Goal: Information Seeking & Learning: Find contact information

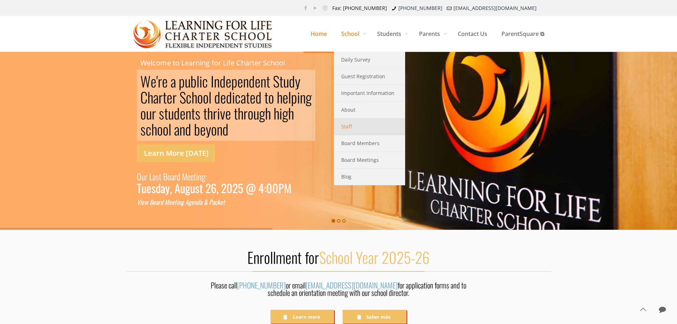
click at [348, 129] on span "Staff" at bounding box center [346, 126] width 11 height 9
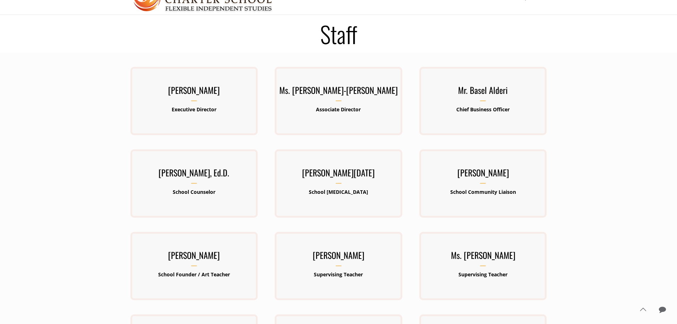
scroll to position [36, 0]
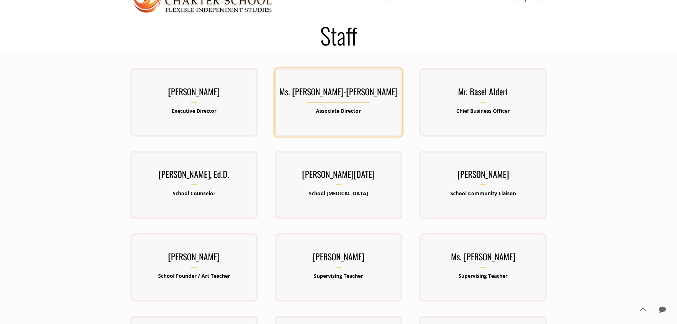
click at [336, 109] on b "Associate Director" at bounding box center [338, 110] width 45 height 7
click at [330, 134] on div "Ms. Barbara Lawrence-Emanuel Associate Director" at bounding box center [338, 102] width 127 height 68
click at [299, 92] on h3 "Ms. Barbara Lawrence-Emanuel" at bounding box center [338, 93] width 127 height 18
click at [340, 97] on h3 "Ms. Barbara Lawrence-Emanuel" at bounding box center [338, 93] width 127 height 18
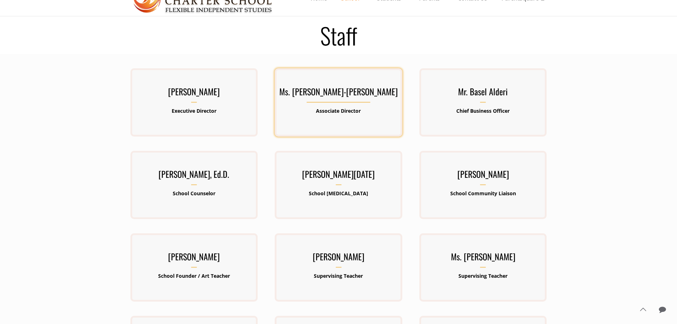
click at [339, 111] on b "Associate Director" at bounding box center [338, 110] width 45 height 7
click at [356, 91] on h3 "Ms. [PERSON_NAME]-[PERSON_NAME]" at bounding box center [338, 93] width 127 height 18
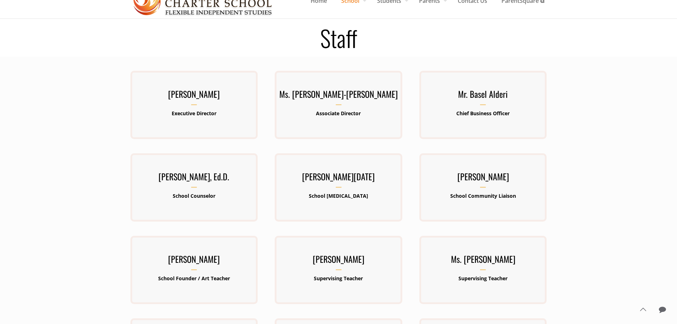
scroll to position [0, 0]
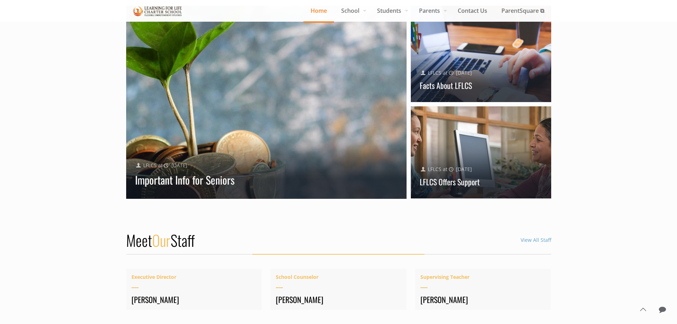
scroll to position [853, 0]
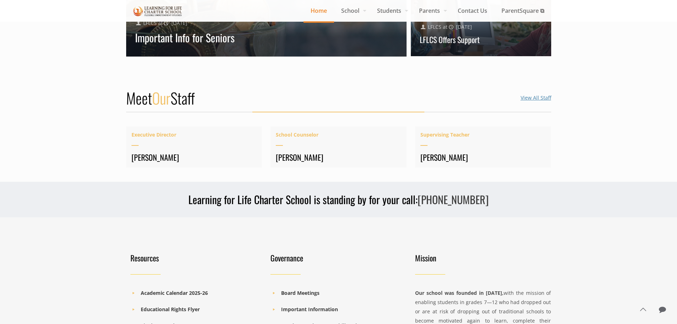
click at [542, 94] on link "View All Staff" at bounding box center [535, 97] width 31 height 7
